Goal: Task Accomplishment & Management: Manage account settings

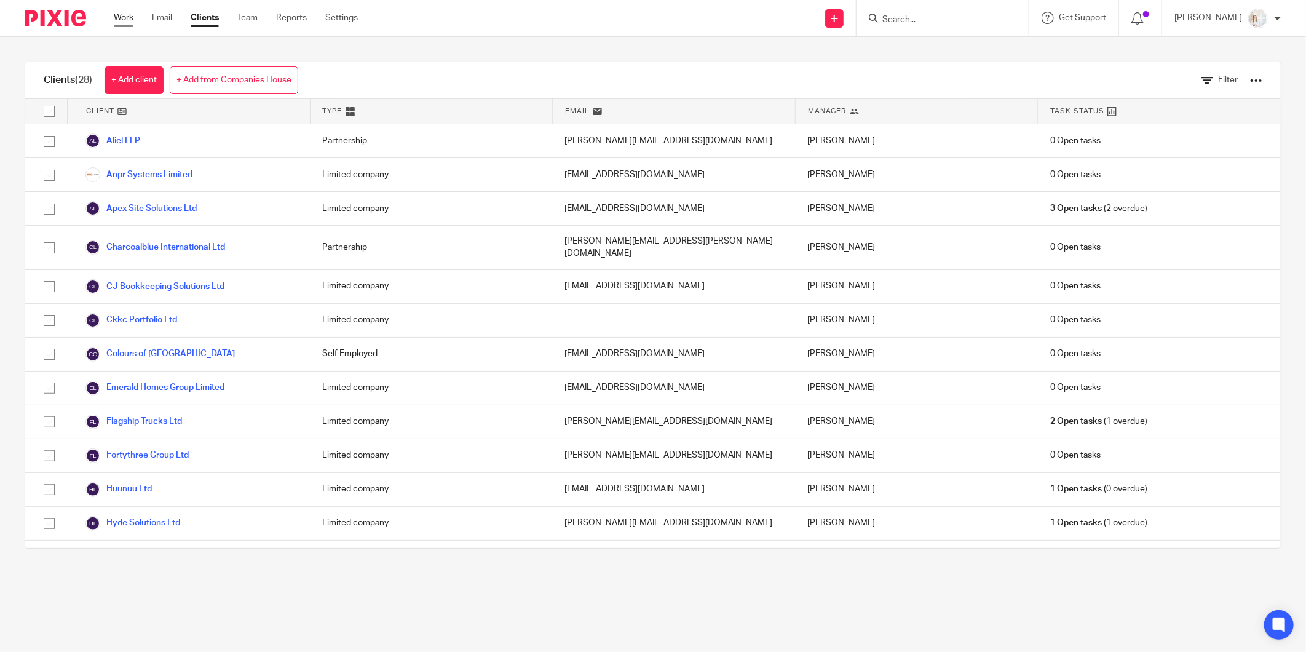
click at [125, 15] on link "Work" at bounding box center [124, 18] width 20 height 12
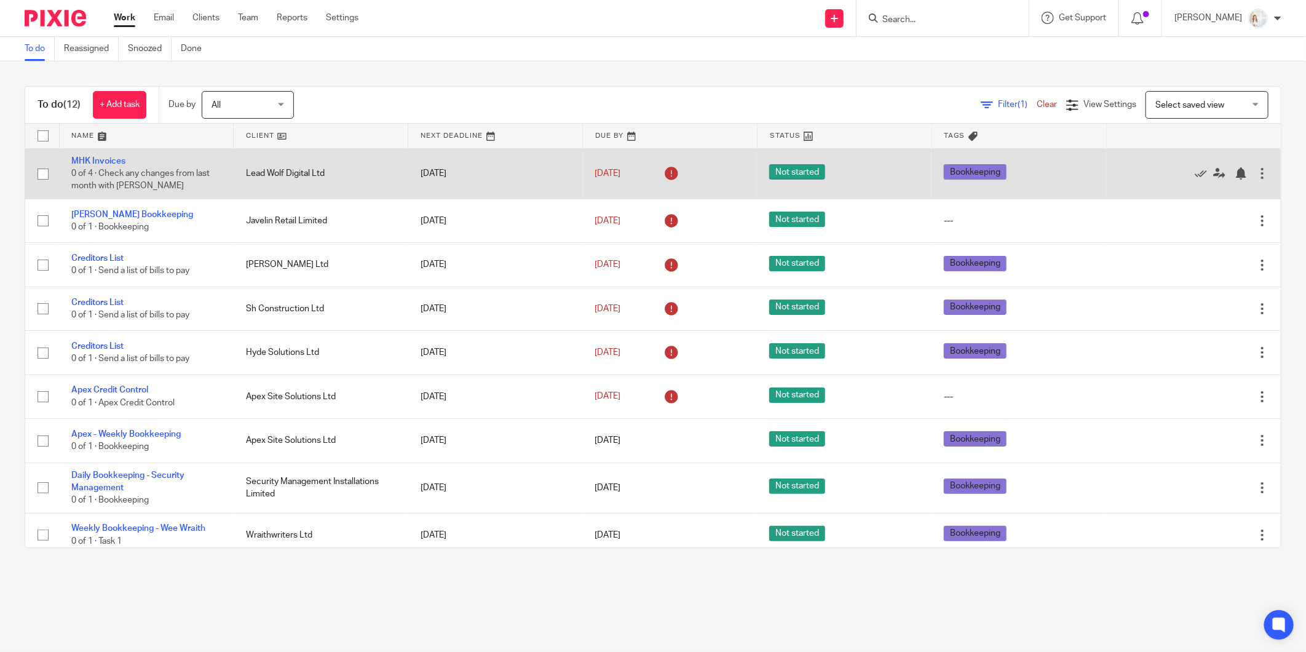
click at [38, 168] on input "checkbox" at bounding box center [42, 173] width 23 height 23
checkbox input "true"
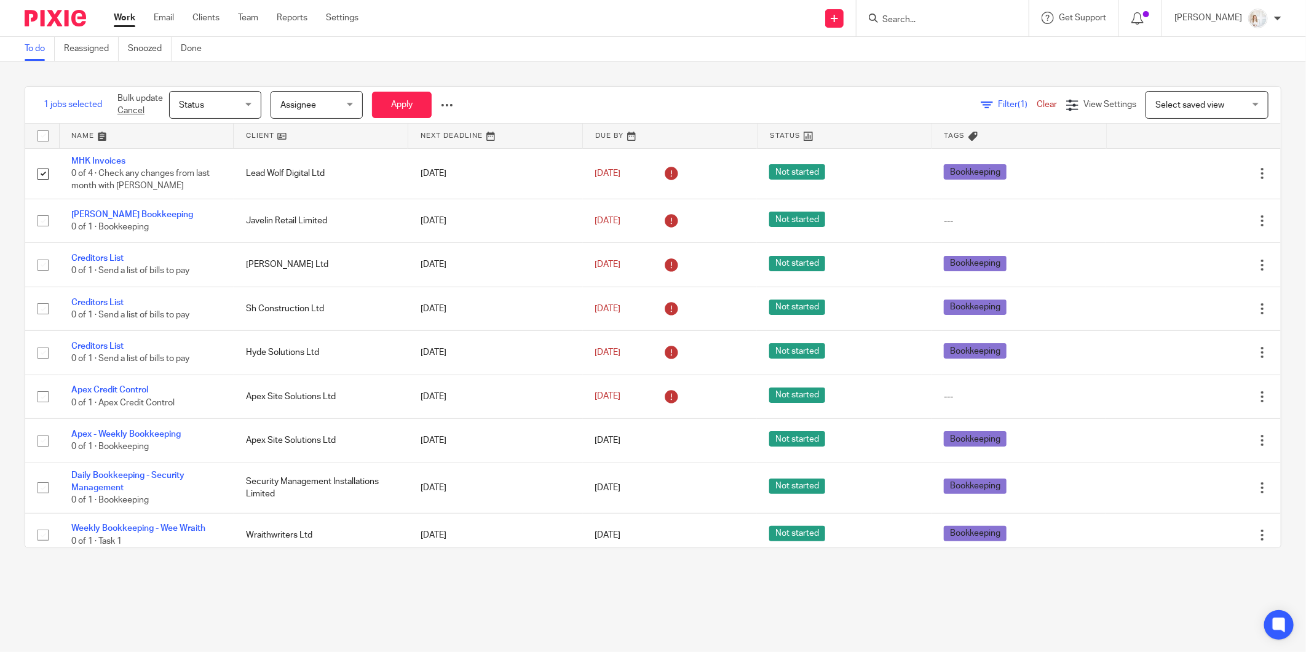
click at [237, 103] on span "Status" at bounding box center [211, 105] width 65 height 26
click at [213, 197] on li "Done" at bounding box center [215, 206] width 91 height 25
click at [388, 106] on button "Apply" at bounding box center [402, 105] width 60 height 26
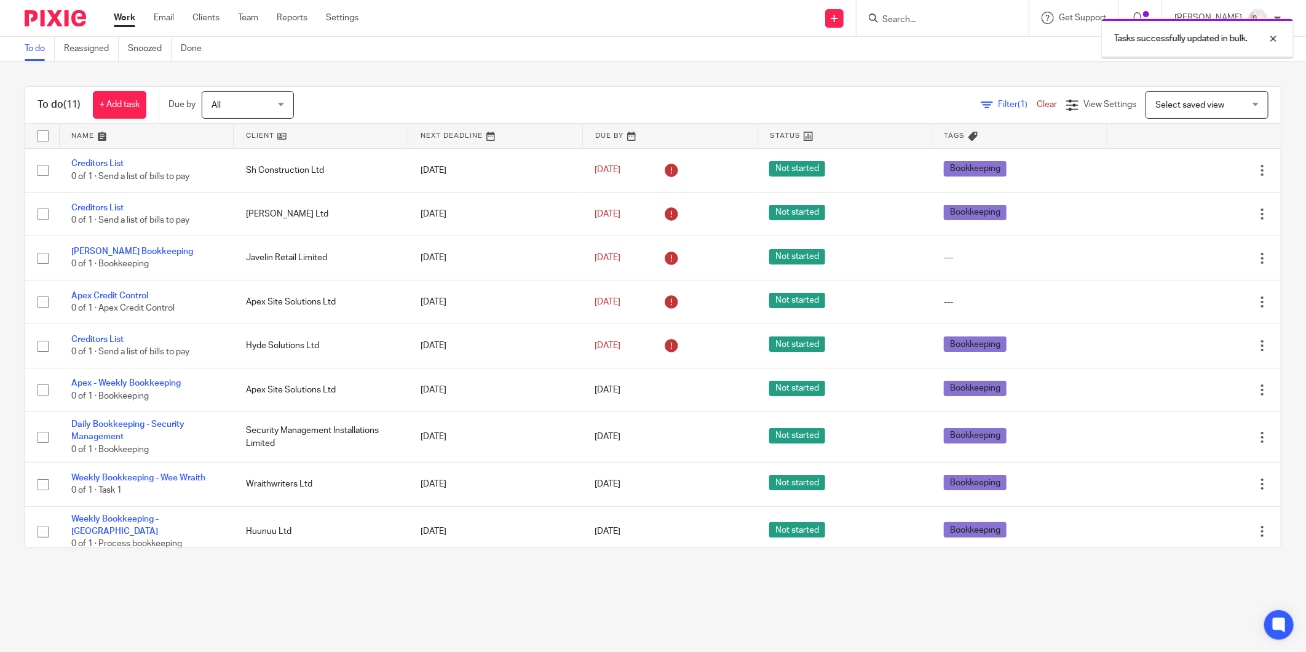
click at [41, 132] on input "checkbox" at bounding box center [42, 135] width 23 height 23
checkbox input "true"
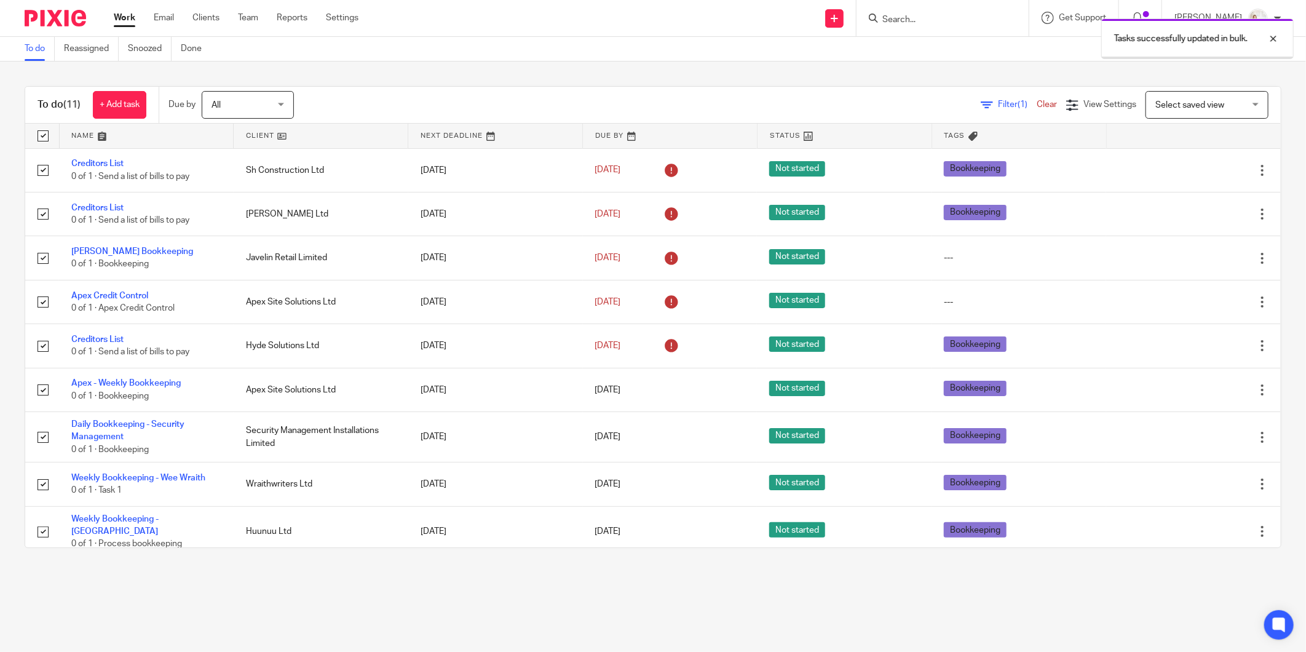
checkbox input "true"
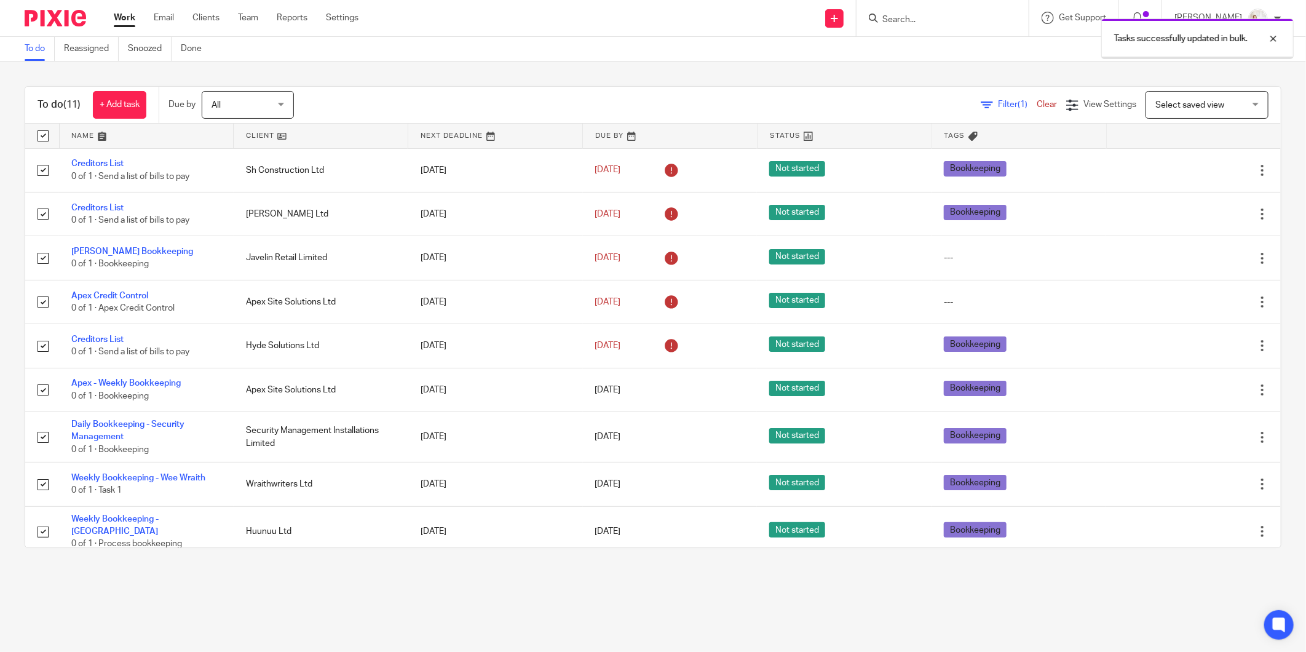
checkbox input "true"
click at [243, 105] on span "Status" at bounding box center [216, 105] width 65 height 26
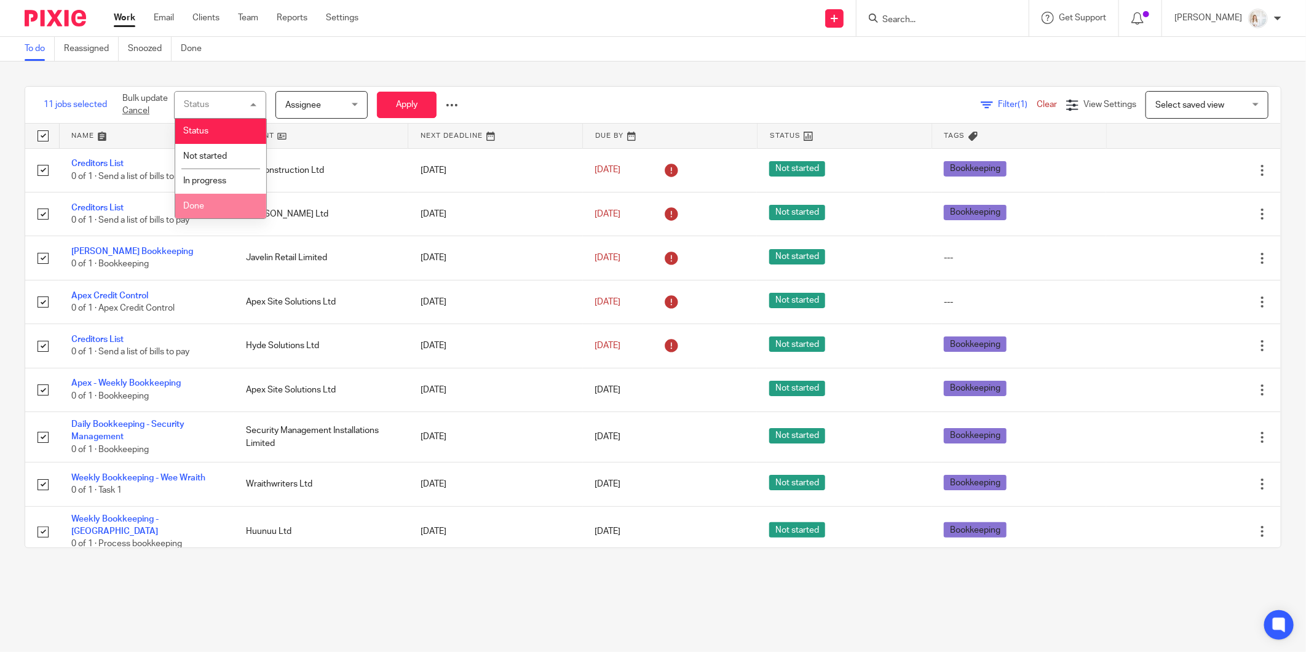
click at [200, 211] on li "Done" at bounding box center [220, 206] width 91 height 25
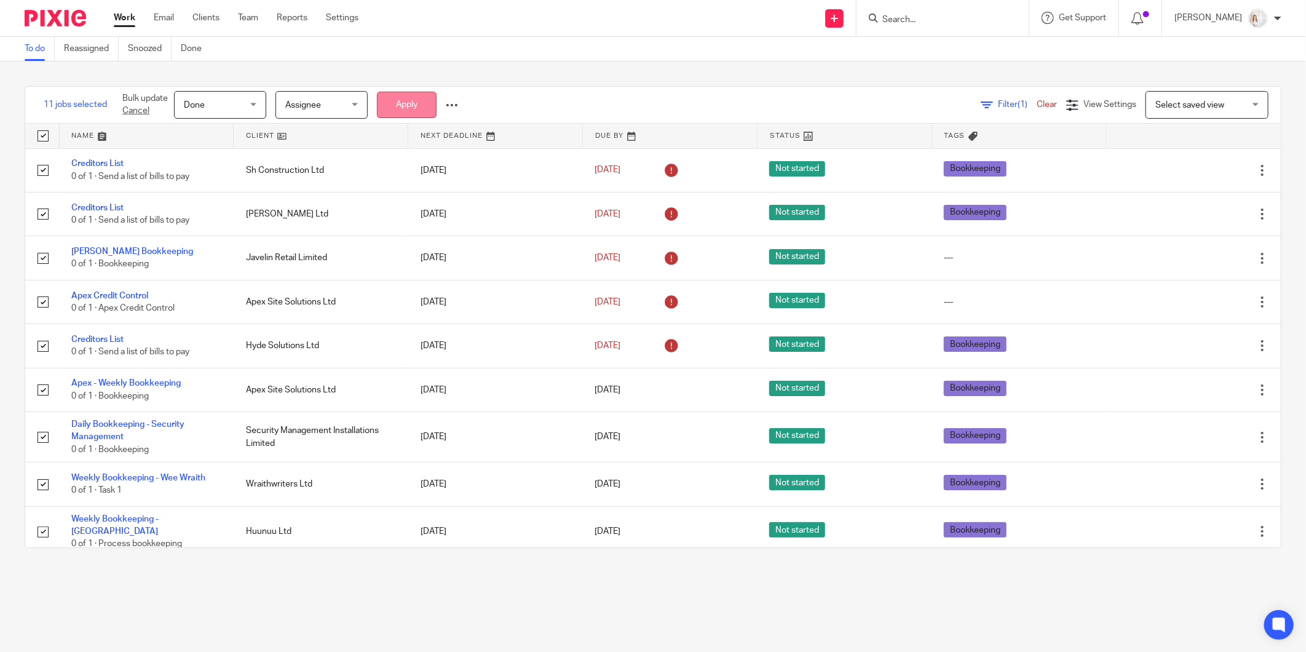
click at [407, 109] on button "Apply" at bounding box center [407, 105] width 60 height 26
